Goal: Transaction & Acquisition: Purchase product/service

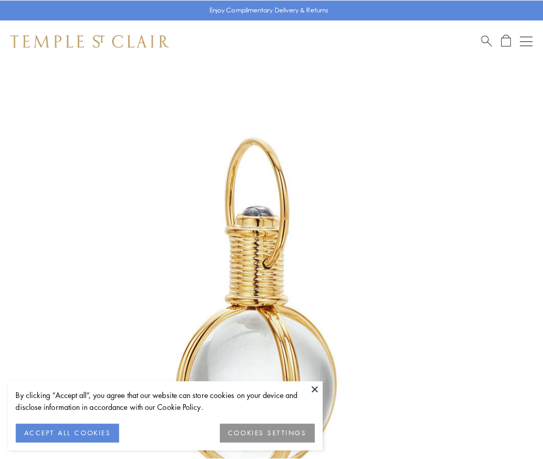
scroll to position [270, 0]
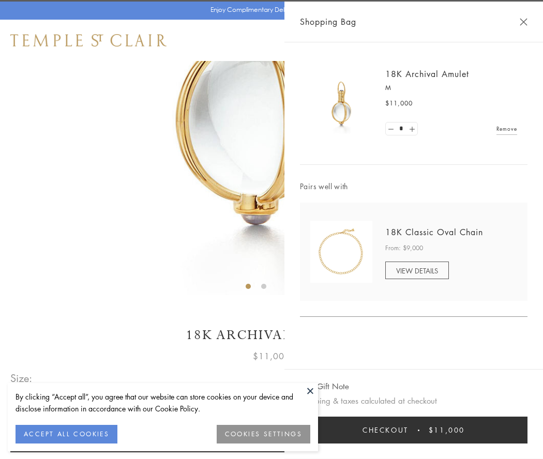
click at [414, 430] on button "Checkout $11,000" at bounding box center [413, 430] width 227 height 27
